Goal: Check status

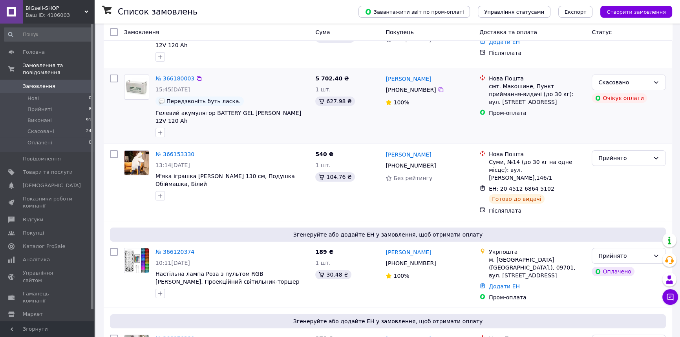
scroll to position [83, 0]
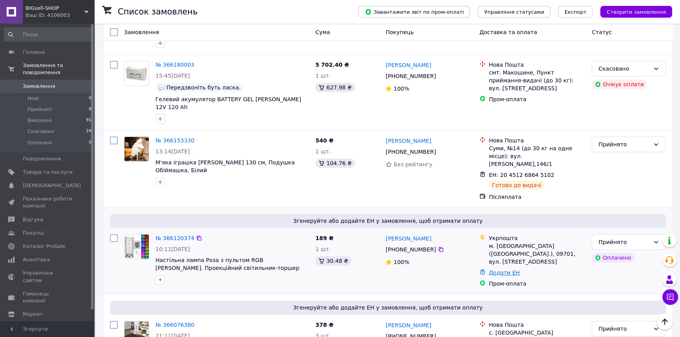
click at [496, 270] on link "Додати ЕН" at bounding box center [504, 273] width 31 height 6
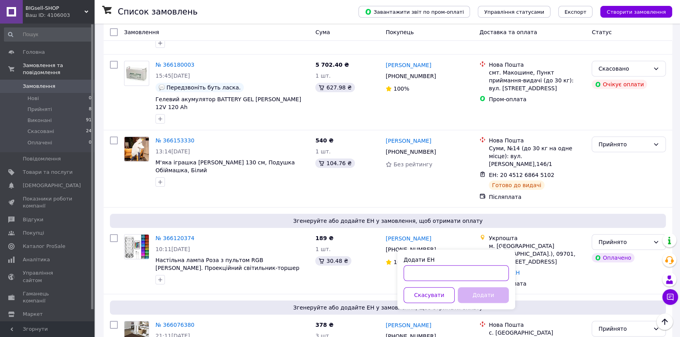
click at [442, 270] on input "Додати ЕН" at bounding box center [456, 274] width 105 height 16
paste input "0505383752765"
type input "0505383752765"
click at [487, 294] on button "Додати" at bounding box center [483, 296] width 51 height 16
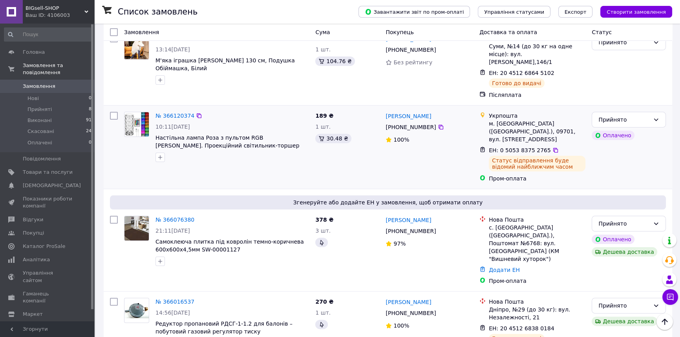
scroll to position [0, 0]
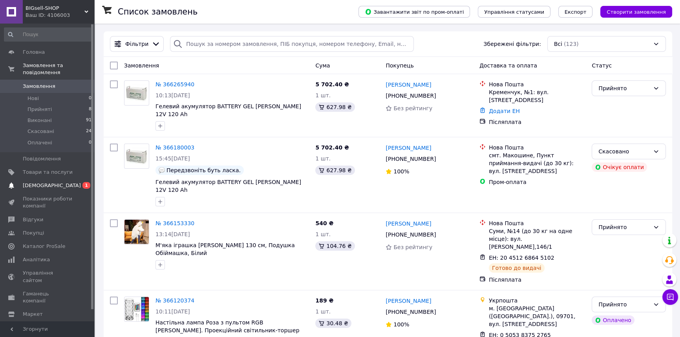
click at [56, 182] on span "[DEMOGRAPHIC_DATA]" at bounding box center [48, 185] width 50 height 7
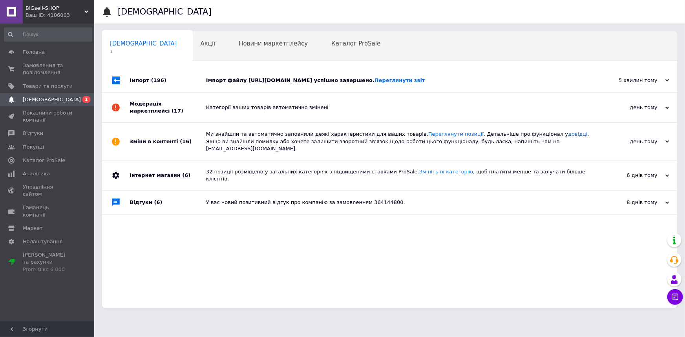
click at [416, 81] on div "Імпорт файлу [URL][DOMAIN_NAME] успішно завершено. Переглянути звіт" at bounding box center [398, 80] width 385 height 7
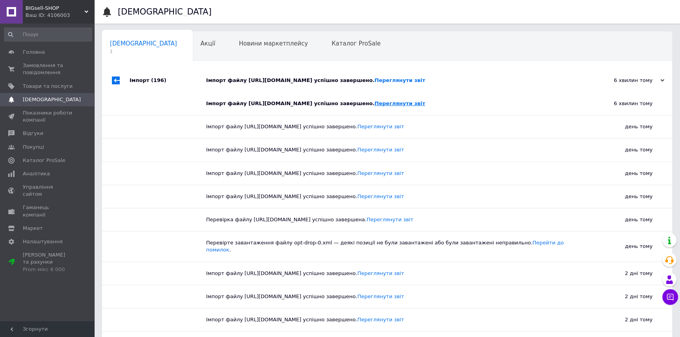
click at [425, 103] on link "Переглянути звіт" at bounding box center [400, 104] width 51 height 6
